Goal: Find specific page/section: Find specific page/section

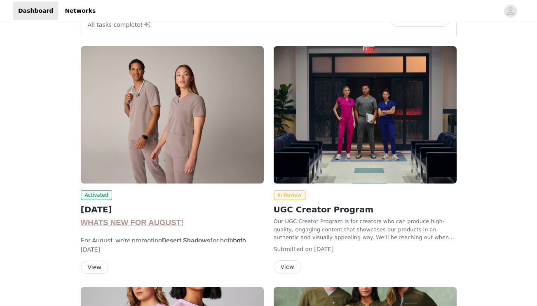
scroll to position [85, 0]
click at [92, 266] on button "View" at bounding box center [95, 266] width 28 height 13
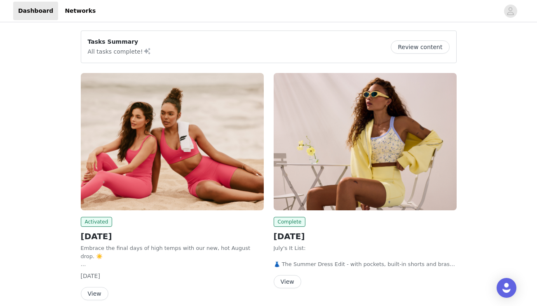
click at [88, 294] on button "View" at bounding box center [95, 293] width 28 height 13
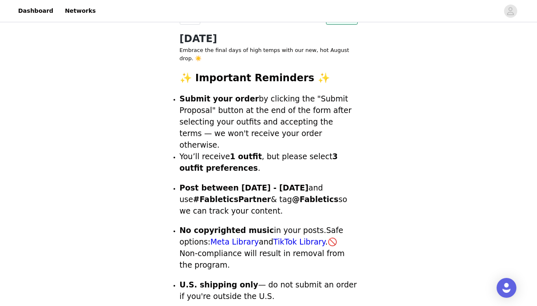
scroll to position [171, 0]
